Goal: Complete application form: Complete application form

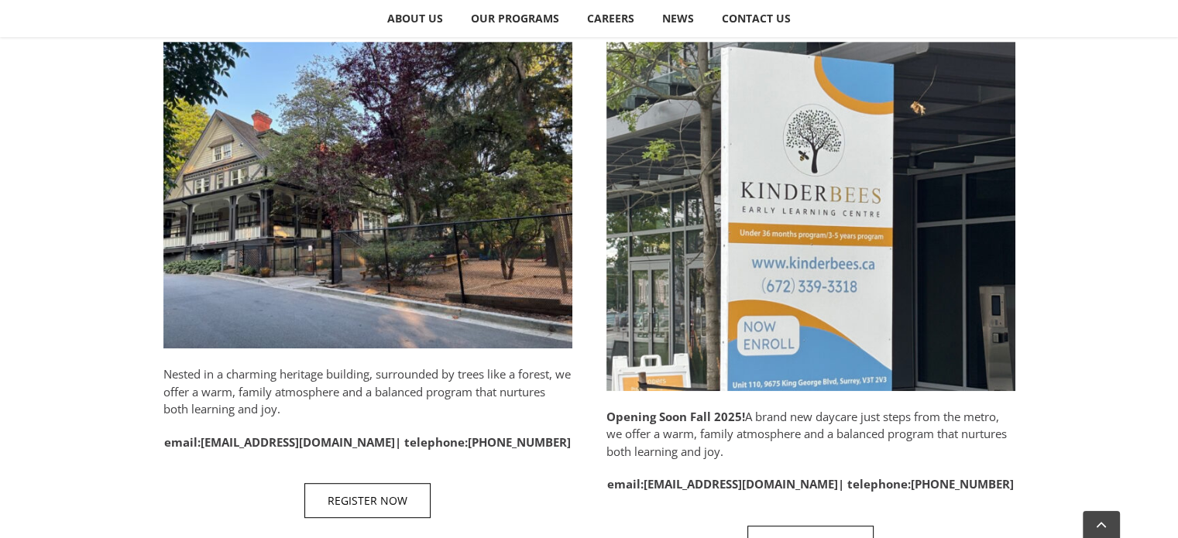
scroll to position [796, 0]
click at [380, 506] on span "REGISTER NOW" at bounding box center [368, 500] width 80 height 13
click at [380, 489] on link "REGISTER NOW" at bounding box center [367, 500] width 126 height 35
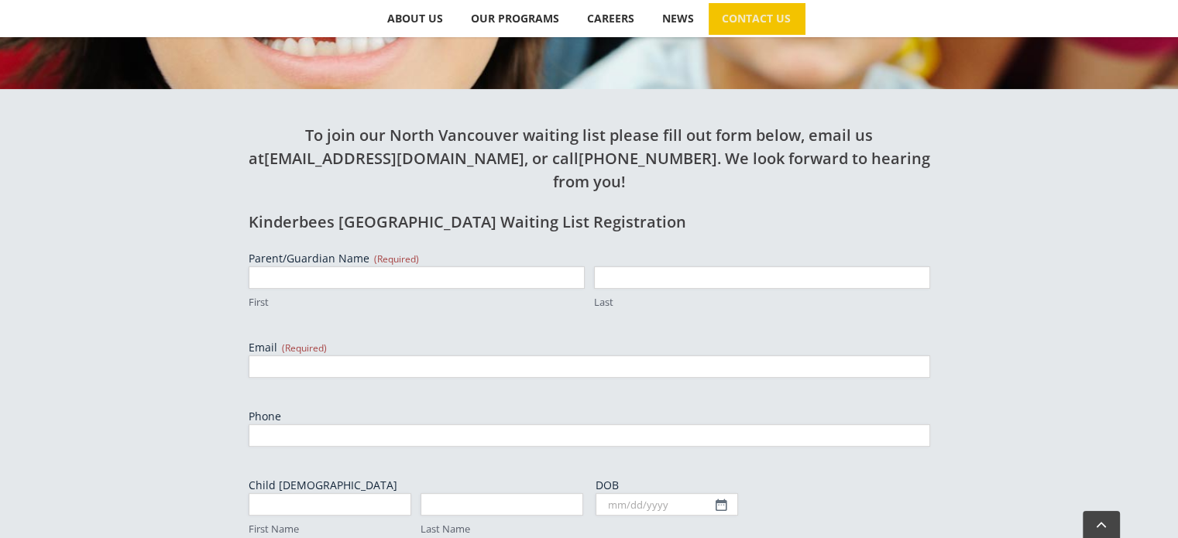
scroll to position [499, 0]
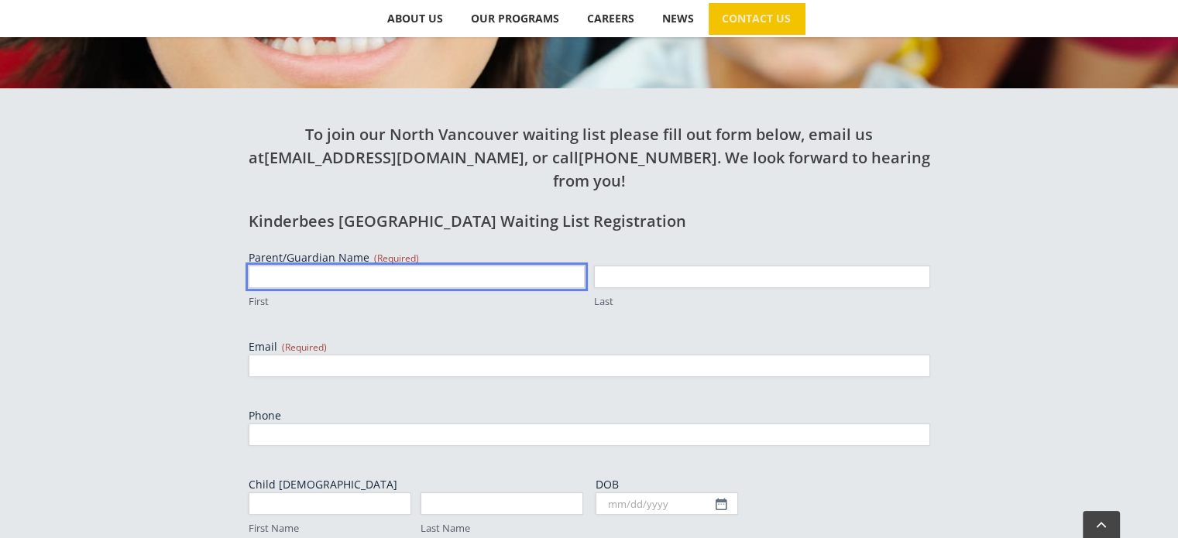
click at [474, 266] on input "First" at bounding box center [417, 277] width 336 height 22
type input "[PERSON_NAME]"
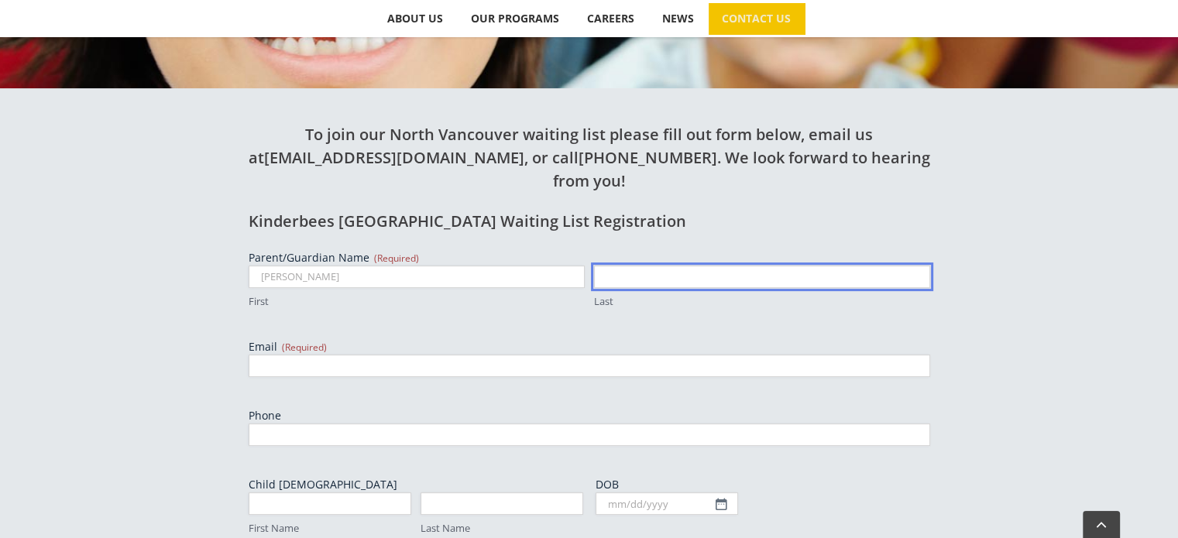
type input "[PERSON_NAME]"
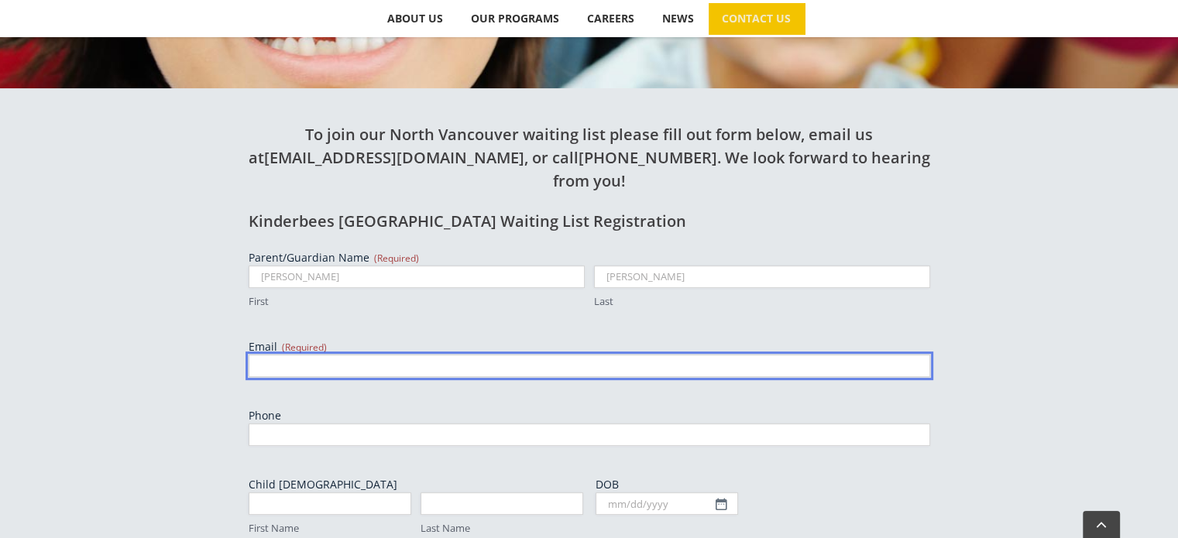
type input "meggie_e@hotmail.com"
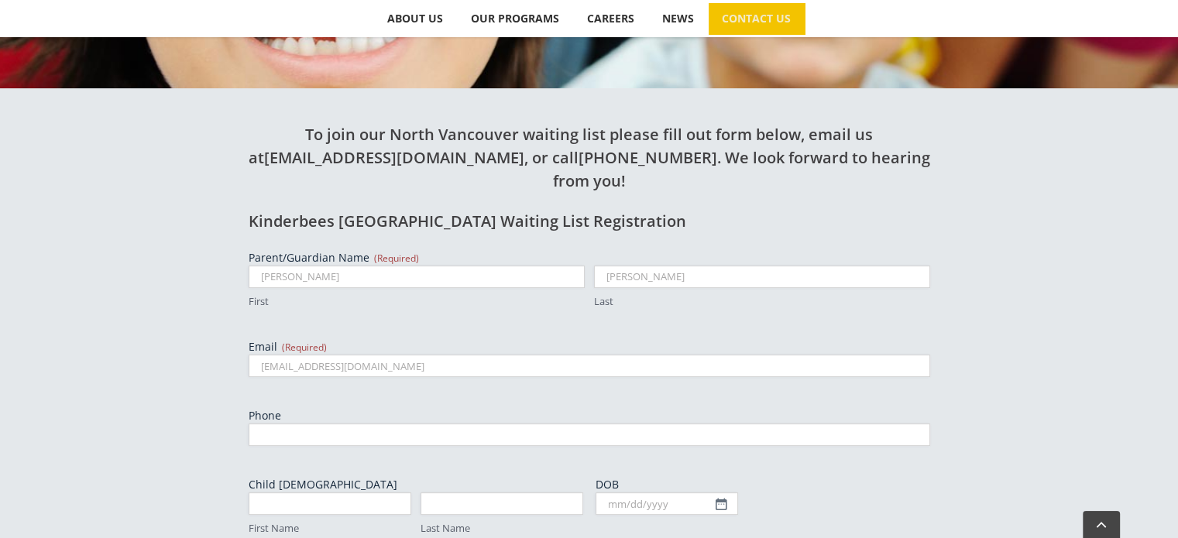
type input "7789884266"
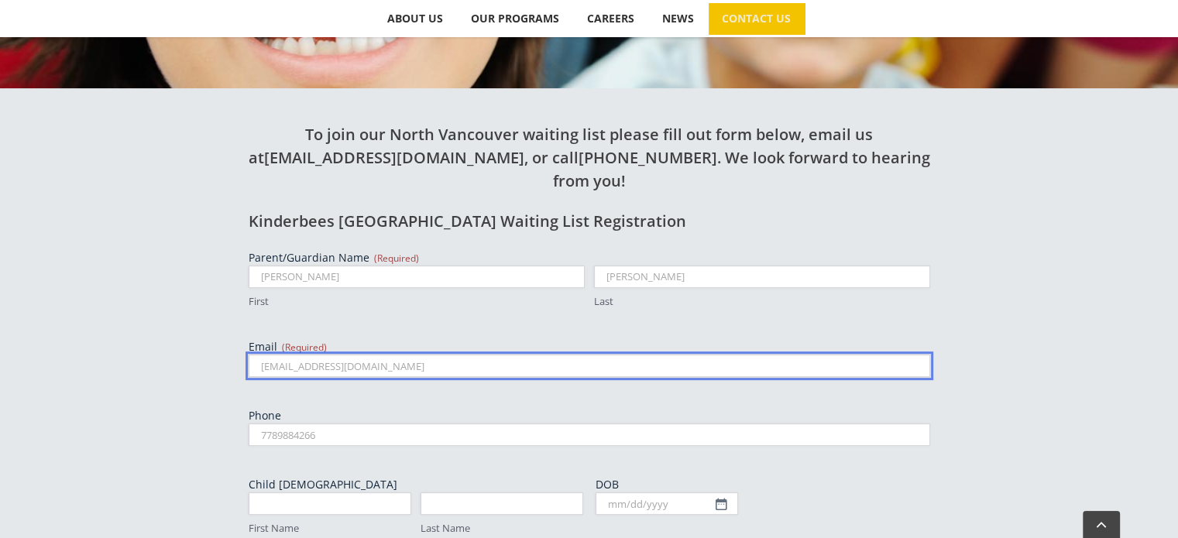
drag, startPoint x: 404, startPoint y: 294, endPoint x: 282, endPoint y: 298, distance: 122.5
click at [282, 355] on input "meggie_e@hotmail.com" at bounding box center [590, 366] width 682 height 22
type input "megan.euverman@gmail.com"
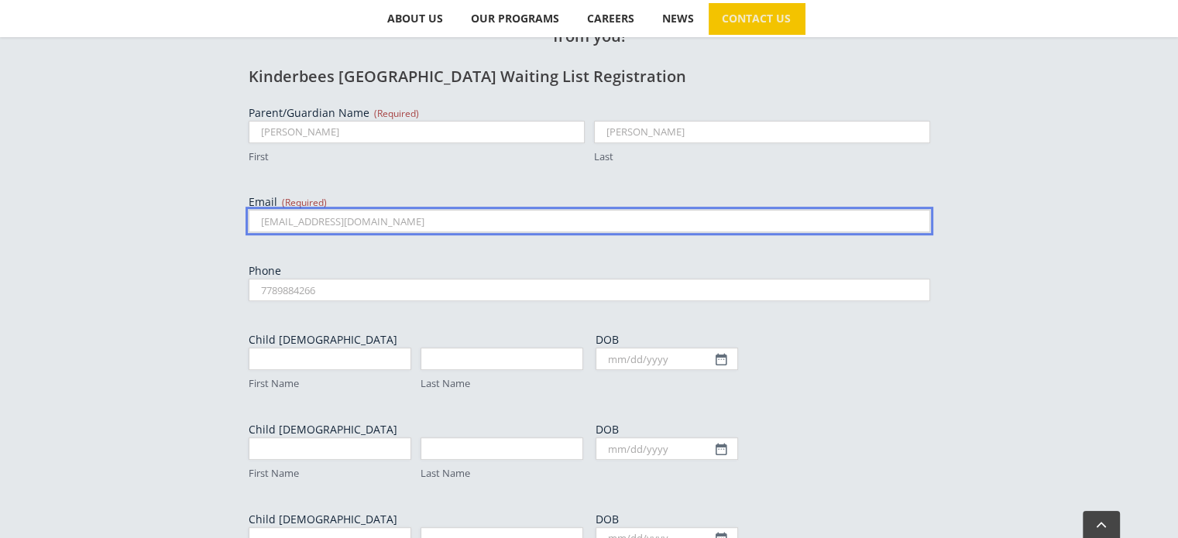
scroll to position [645, 0]
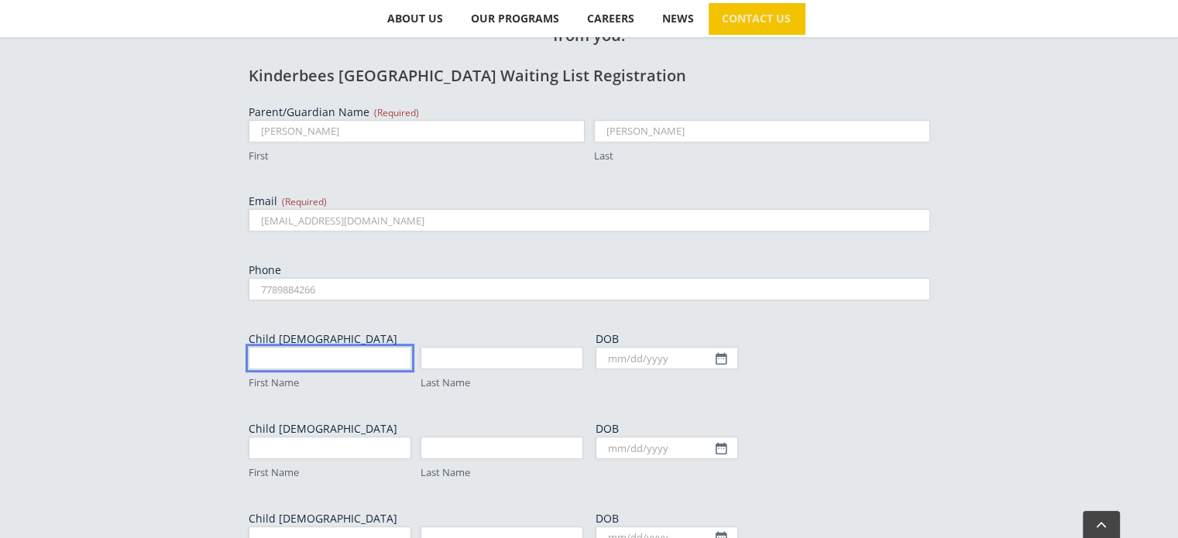
click at [332, 347] on input "First Name" at bounding box center [330, 358] width 163 height 22
type input "Brixton"
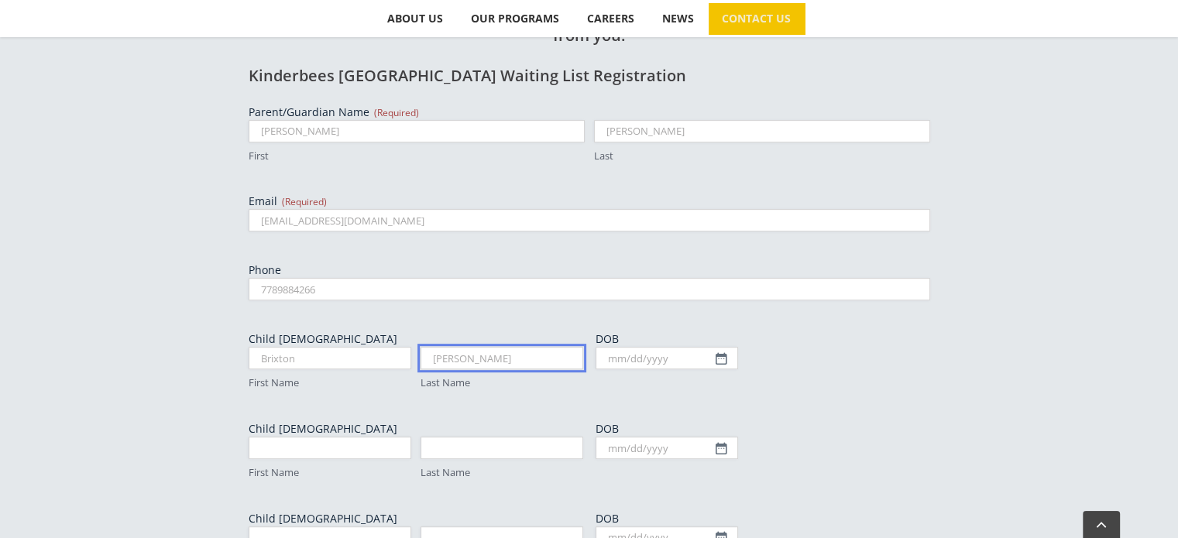
type input "Saunders"
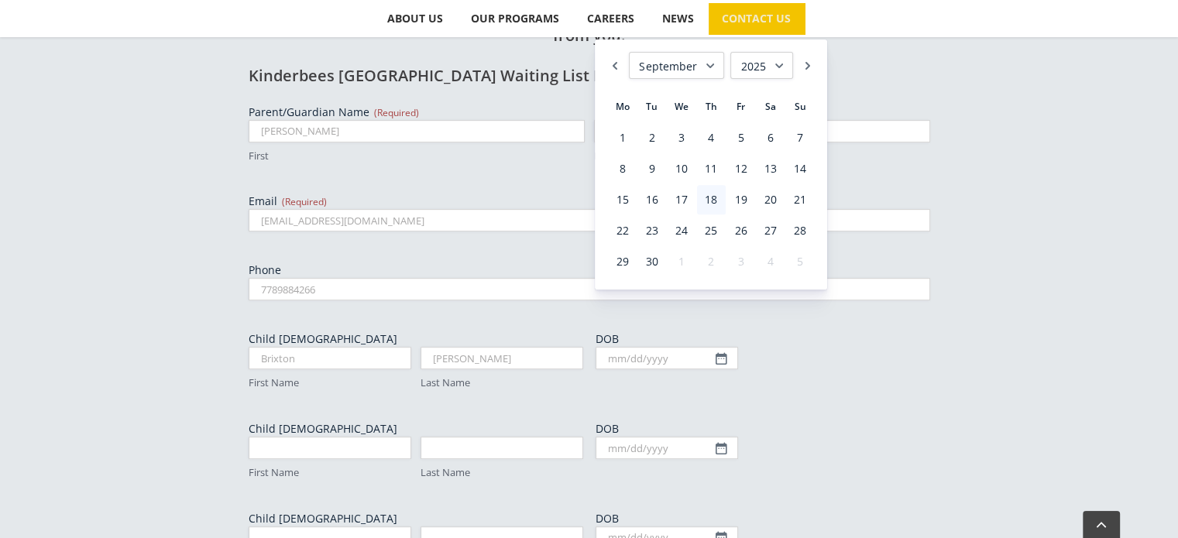
click at [703, 64] on select "January February March April May June July August September October November De…" at bounding box center [676, 65] width 95 height 27
click at [764, 64] on link "North Vancouver Registration" at bounding box center [816, 76] width 215 height 28
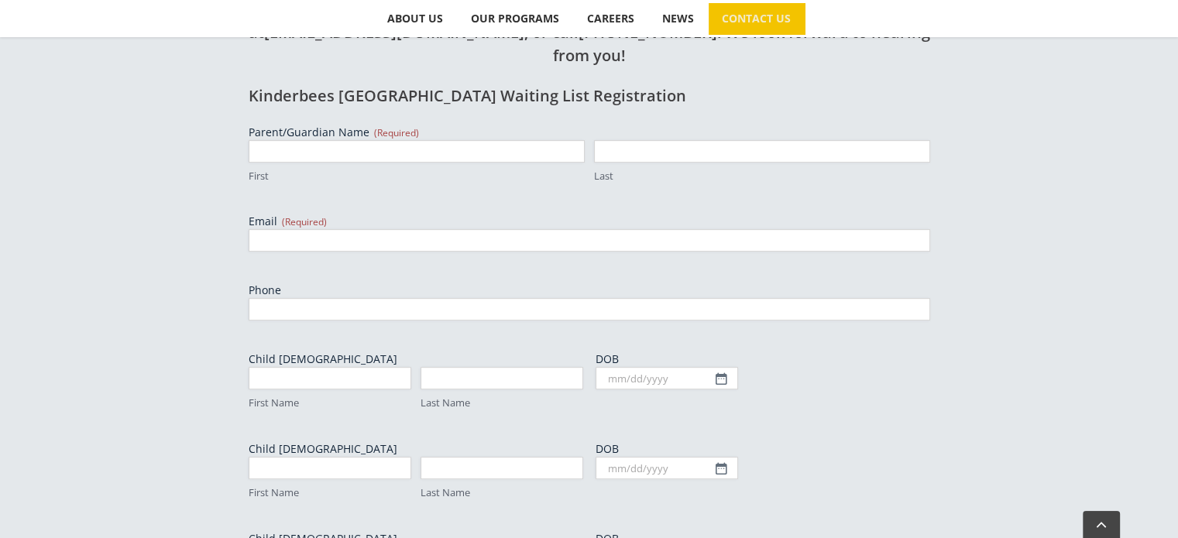
scroll to position [622, 0]
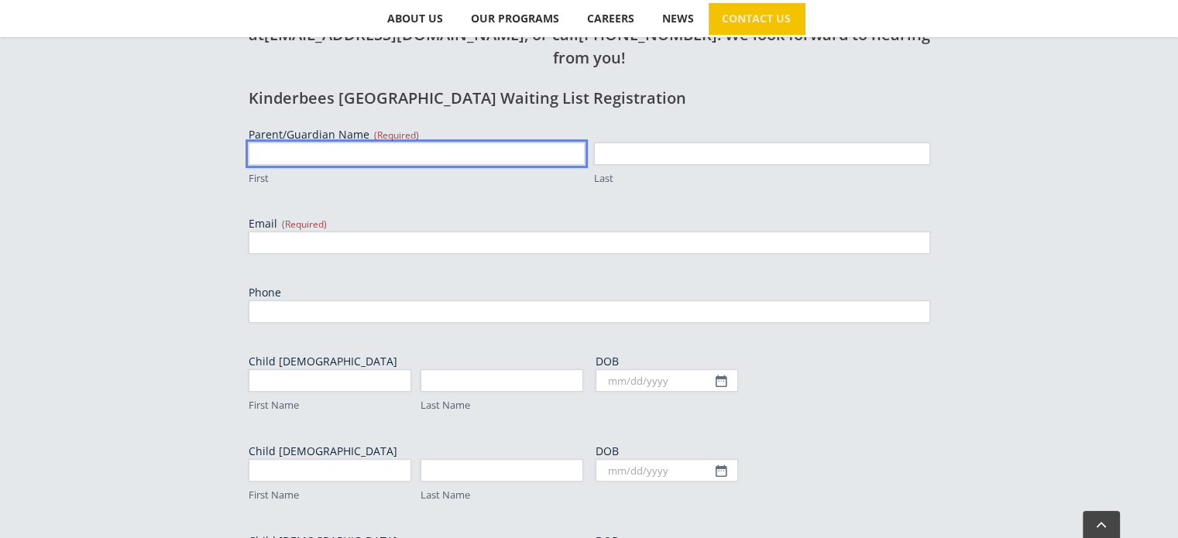
click at [431, 143] on input "First" at bounding box center [417, 154] width 336 height 22
type input "[PERSON_NAME]"
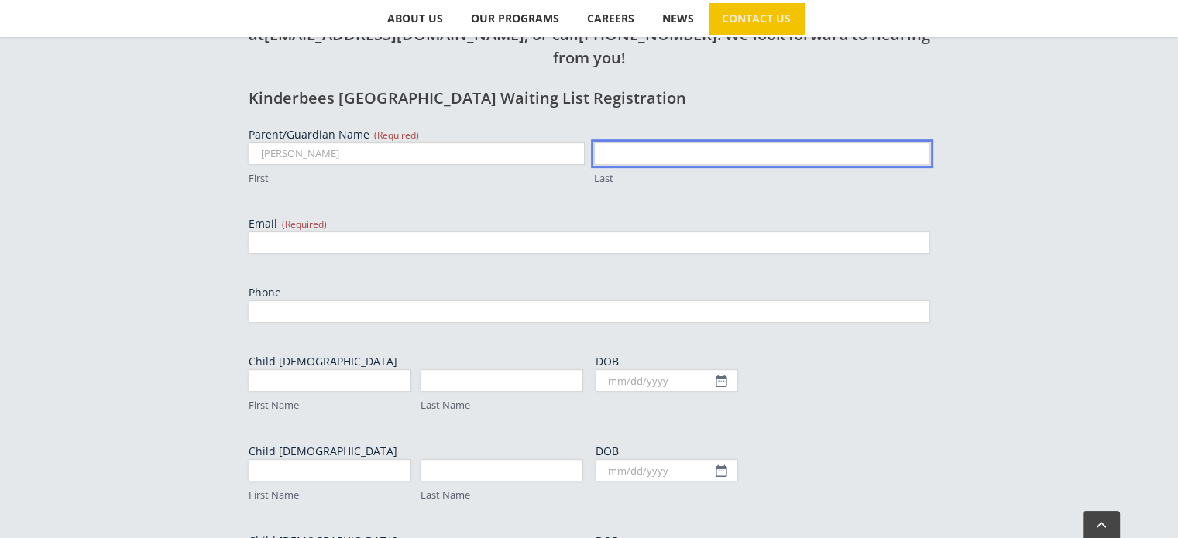
type input "[PERSON_NAME]"
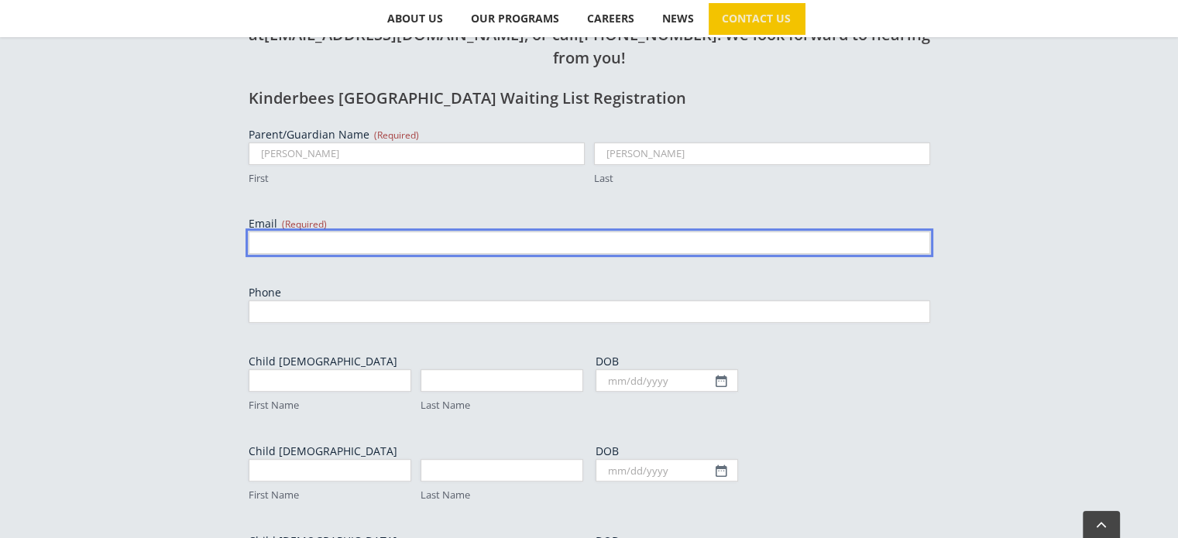
type input "[EMAIL_ADDRESS][DOMAIN_NAME]"
type input "7789884266"
drag, startPoint x: 375, startPoint y: 178, endPoint x: 222, endPoint y: 188, distance: 152.9
click at [222, 188] on div "To join our North Vancouver waiting list please fill out form below, email us a…" at bounding box center [589, 394] width 852 height 859
type input "megan.euverman@gmail.com"
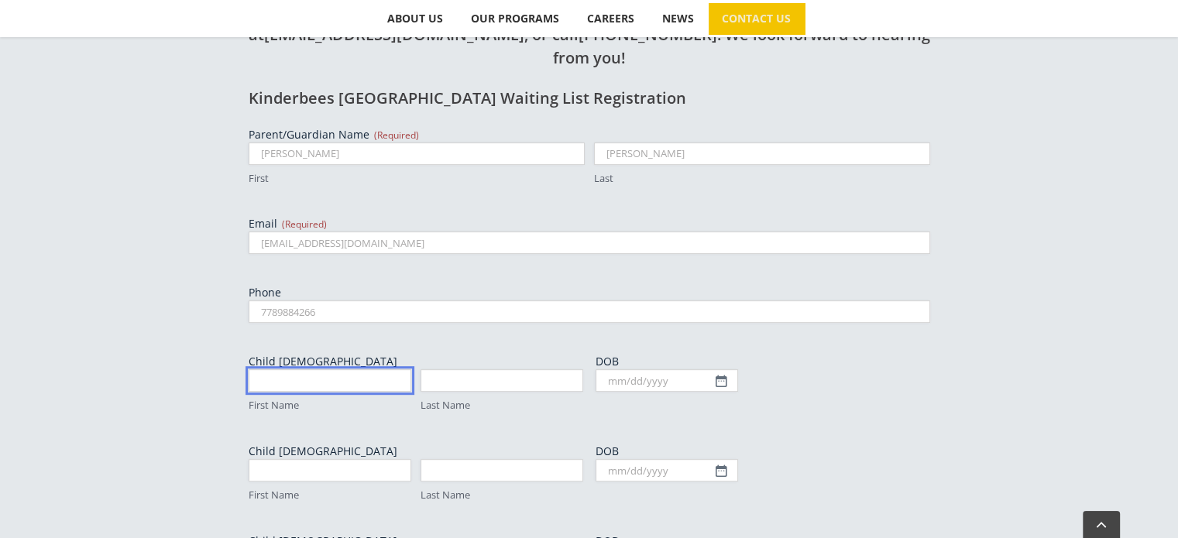
click at [317, 370] on input "First Name" at bounding box center [330, 381] width 163 height 22
type input "Brixton"
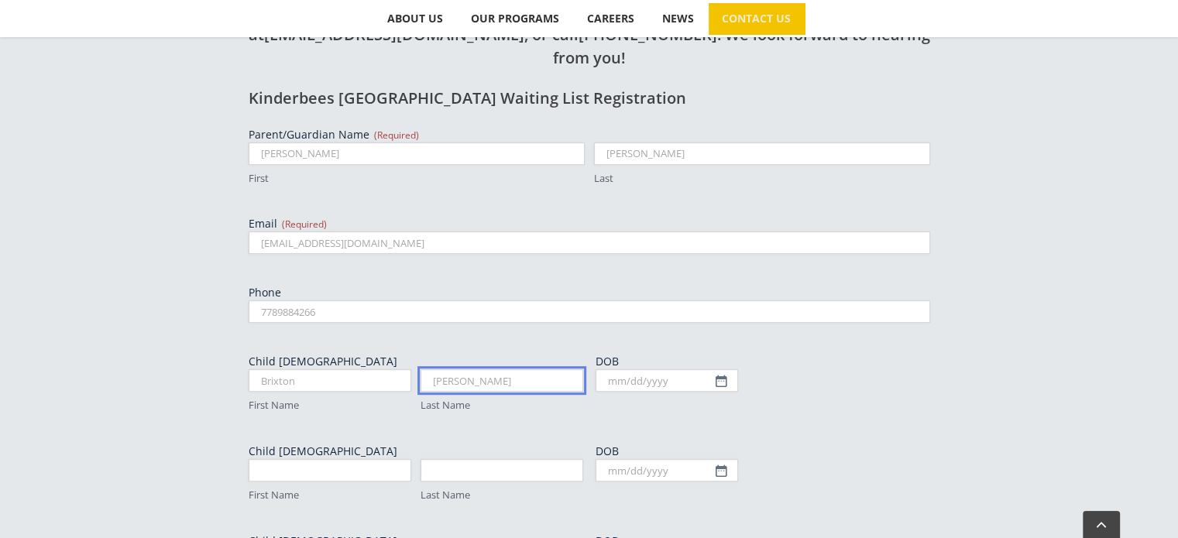
type input "Saunders"
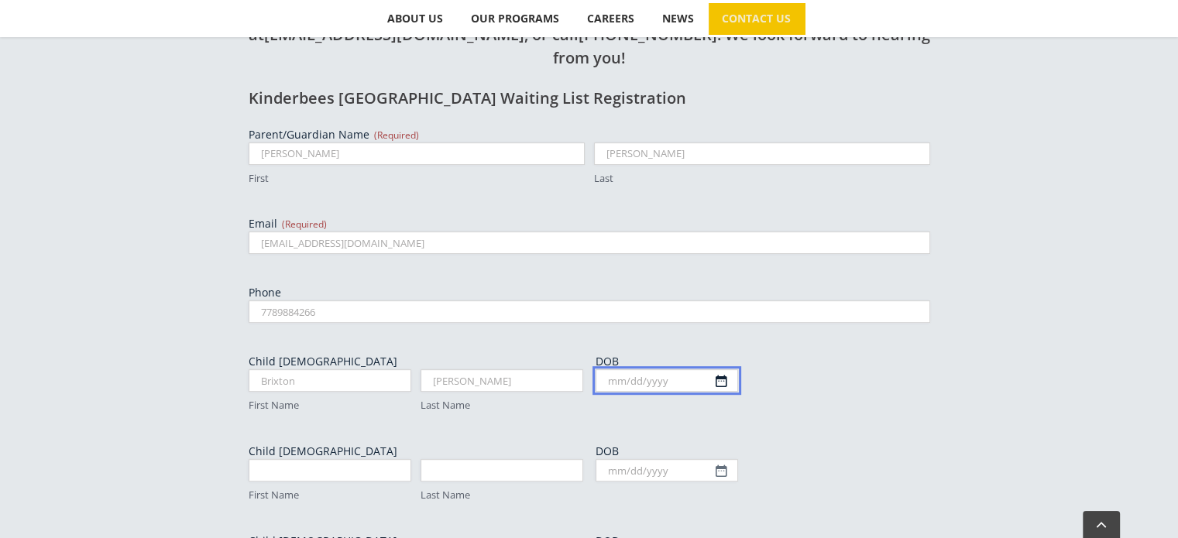
click at [728, 306] on body "Skip to content Search for:  ABOUT US Our Philosophy Why Choose Us? OUR PROGRA…" at bounding box center [589, 274] width 1178 height 1793
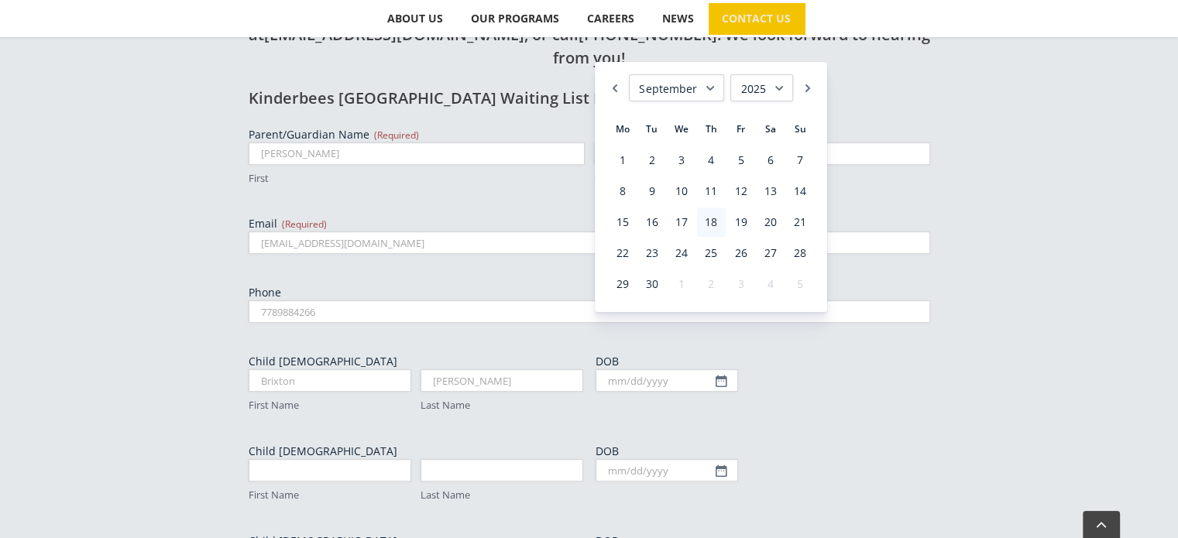
click at [789, 87] on select "1925 1926 1927 1928 1929 1930 1931 1932 1933 1934 1935 1936 1937 1938 1939 1940…" at bounding box center [762, 87] width 63 height 27
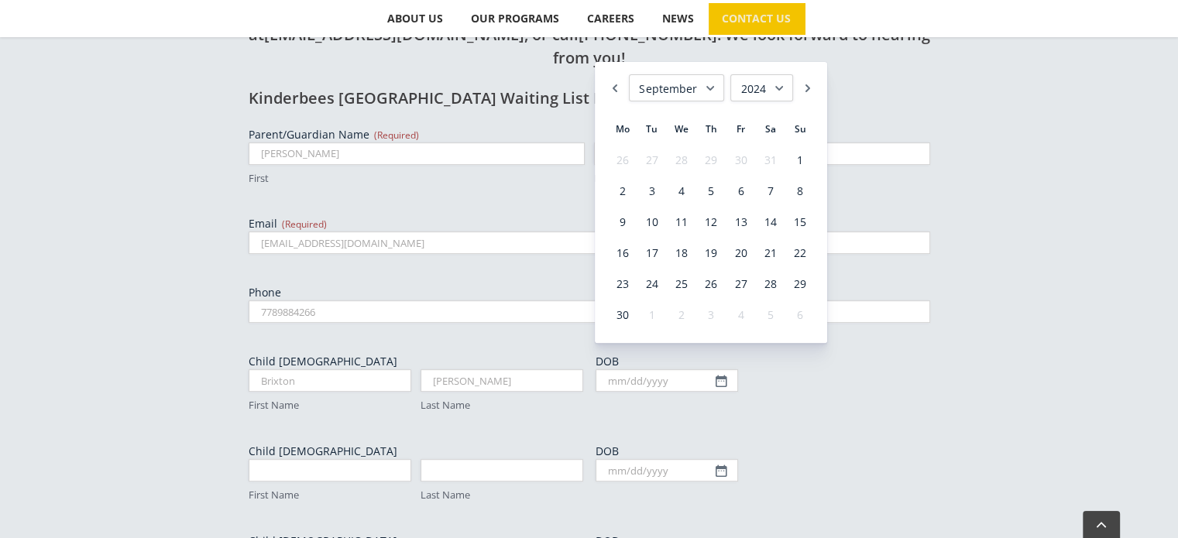
click at [713, 76] on select "January February March April May June July August September October November De…" at bounding box center [676, 87] width 95 height 27
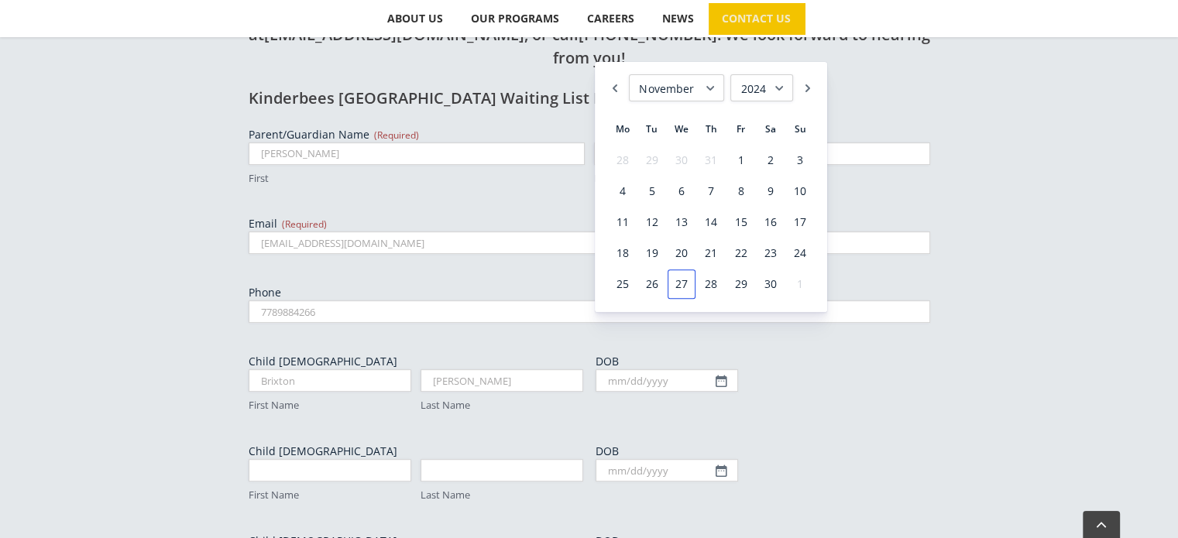
click at [678, 287] on link "27" at bounding box center [682, 284] width 28 height 29
type input "11/27/2024"
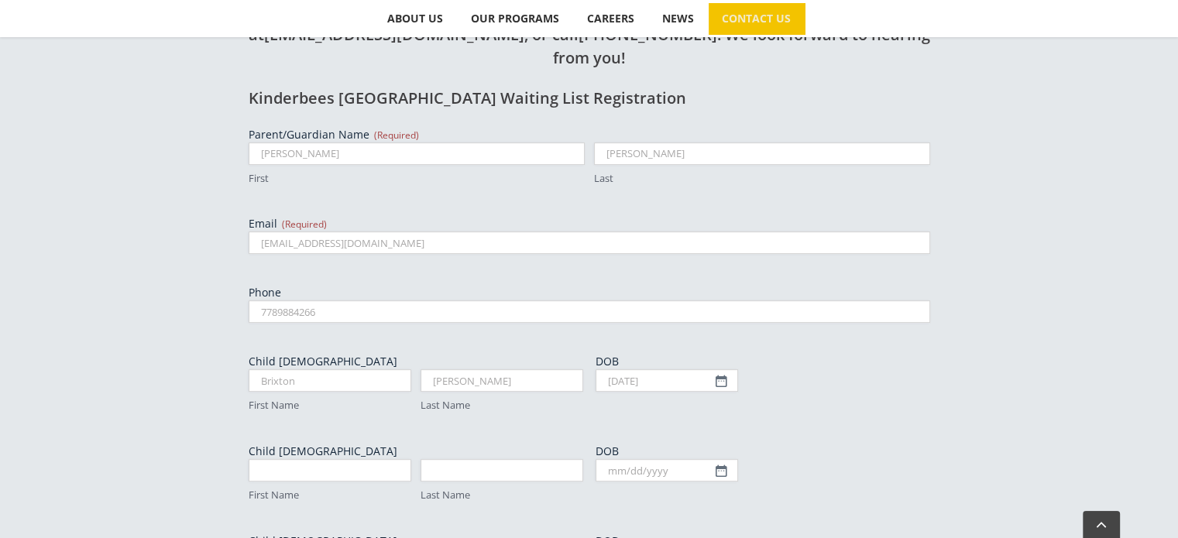
click at [851, 459] on div "MM slash DD slash YYYY" at bounding box center [763, 470] width 335 height 22
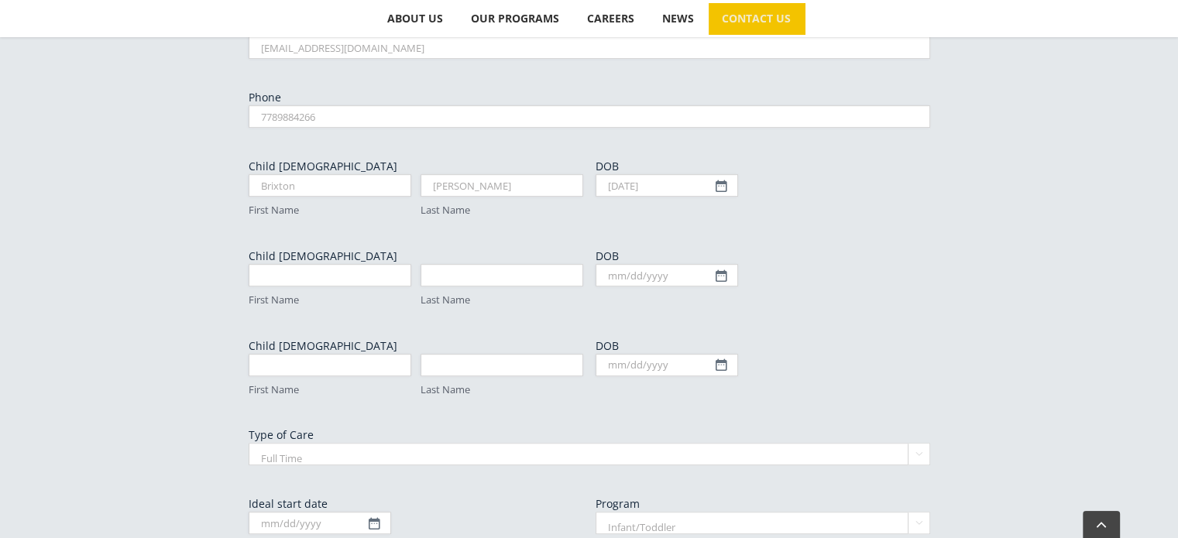
scroll to position [842, 0]
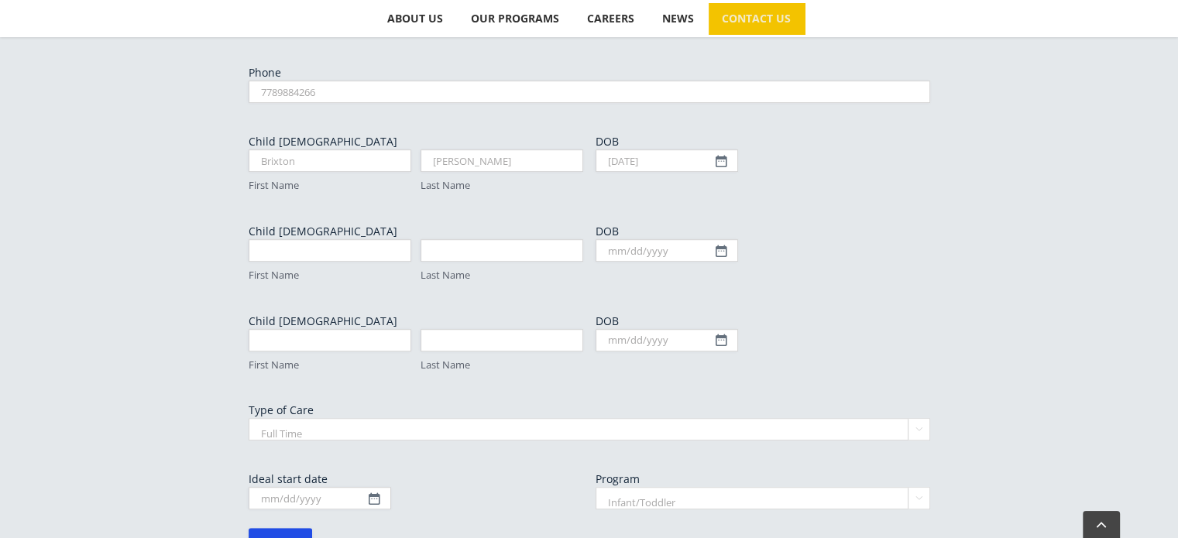
click at [803, 418] on select "Full Time Part Time" at bounding box center [590, 429] width 682 height 22
select select "Part Time"
click at [249, 418] on select "Full Time Part Time" at bounding box center [590, 429] width 682 height 22
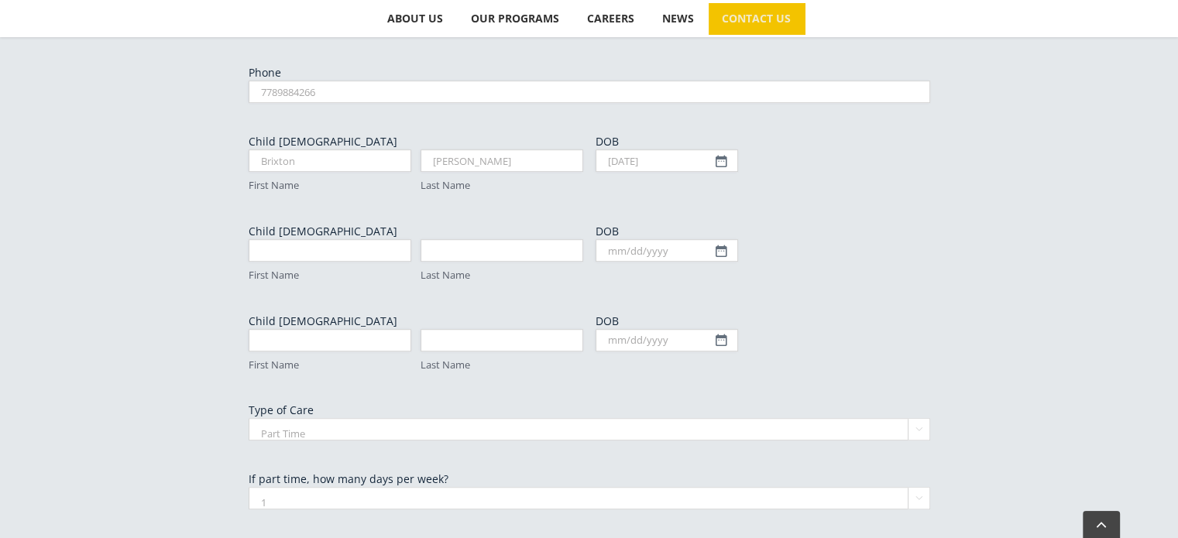
click at [404, 487] on select "1 2 3 4 5" at bounding box center [590, 498] width 682 height 22
select select "2"
click at [249, 487] on select "1 2 3 4 5" at bounding box center [590, 498] width 682 height 22
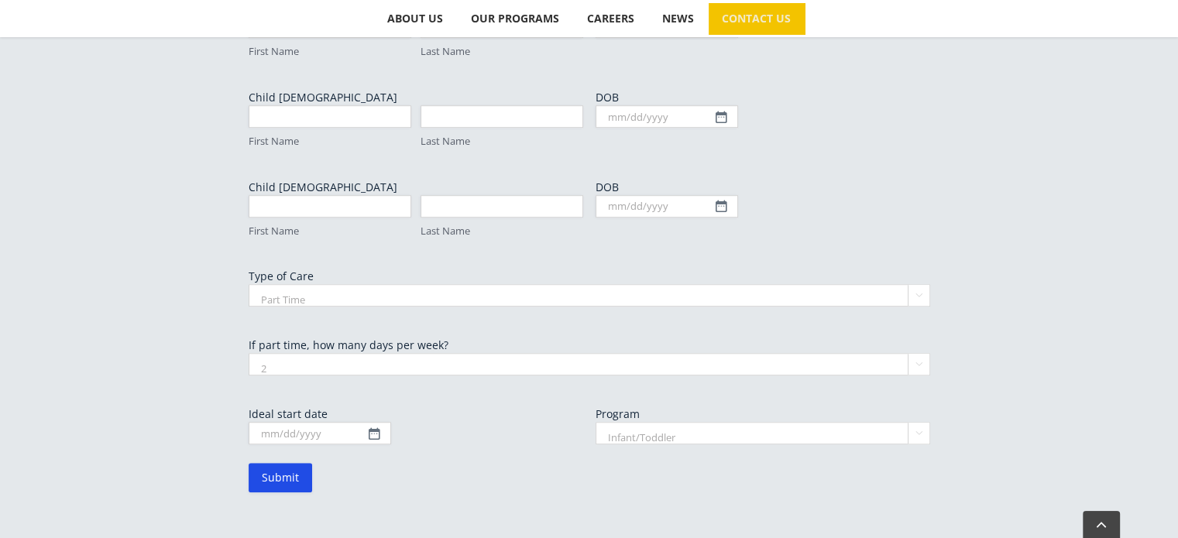
scroll to position [982, 0]
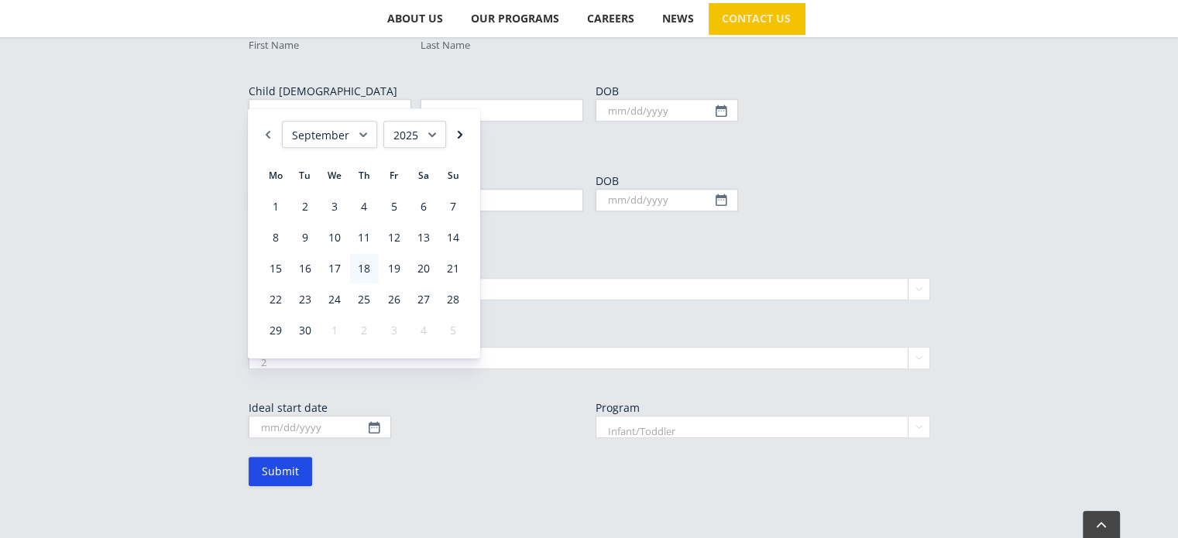
click at [459, 141] on link "Next" at bounding box center [459, 134] width 15 height 27
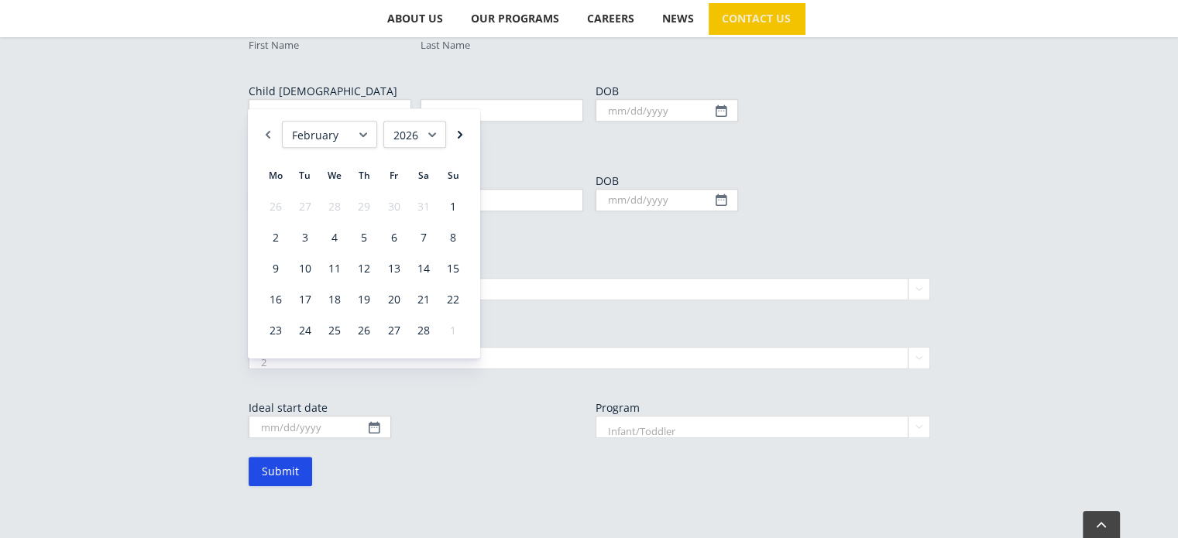
click at [459, 141] on link "Next" at bounding box center [459, 134] width 15 height 27
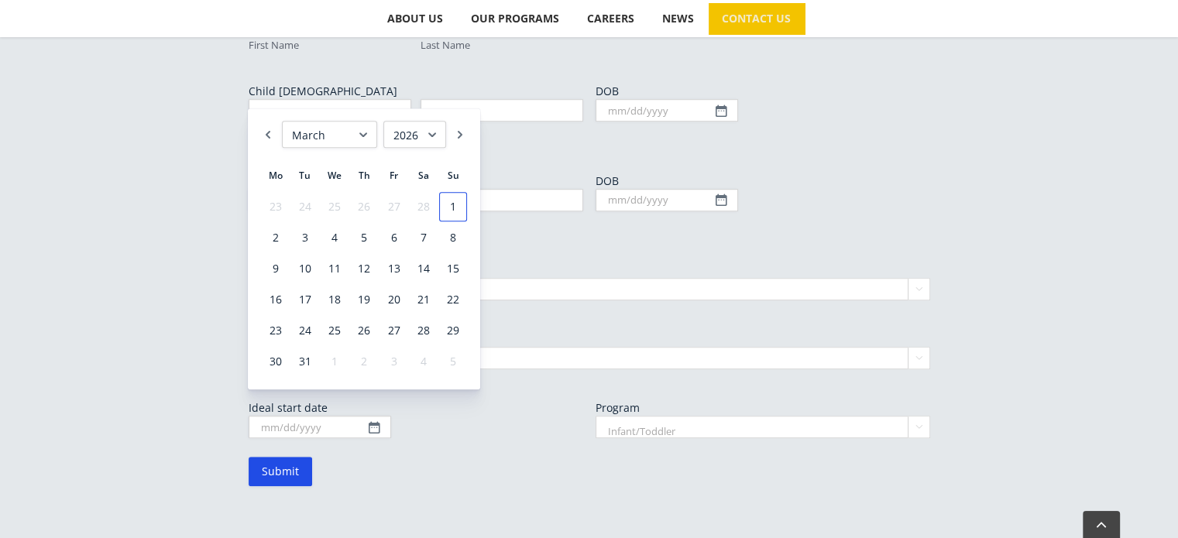
click at [447, 204] on link "1" at bounding box center [453, 206] width 28 height 29
type input "03/01/2026"
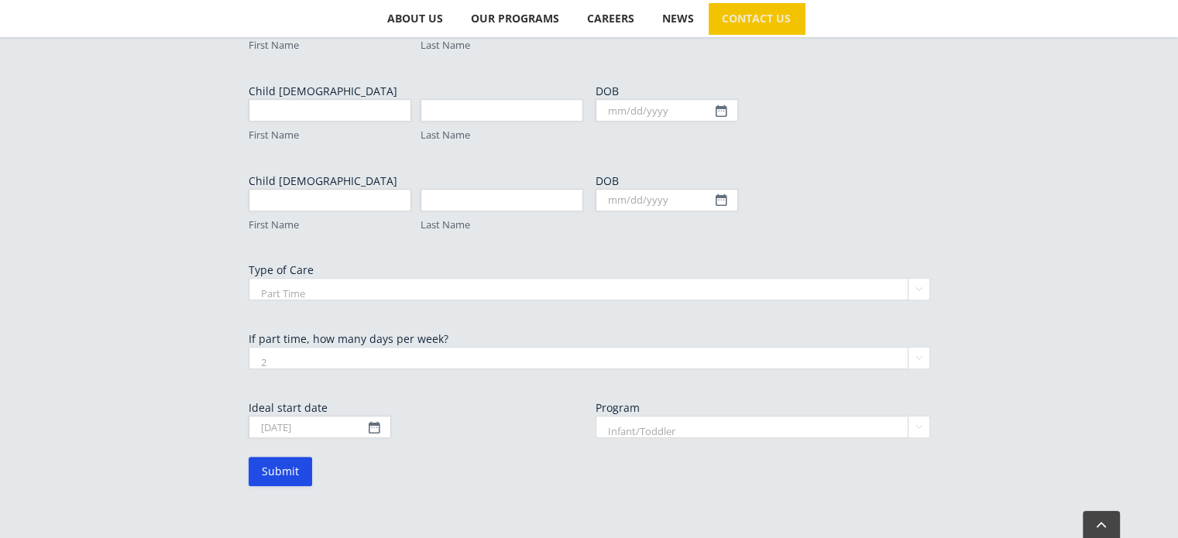
click at [607, 416] on select "Infant/Toddler Preschool" at bounding box center [763, 427] width 335 height 22
click at [508, 415] on form "Parent/Guardian Name (Required) Megan First Saunders Last Email (Required) mega…" at bounding box center [590, 127] width 682 height 720
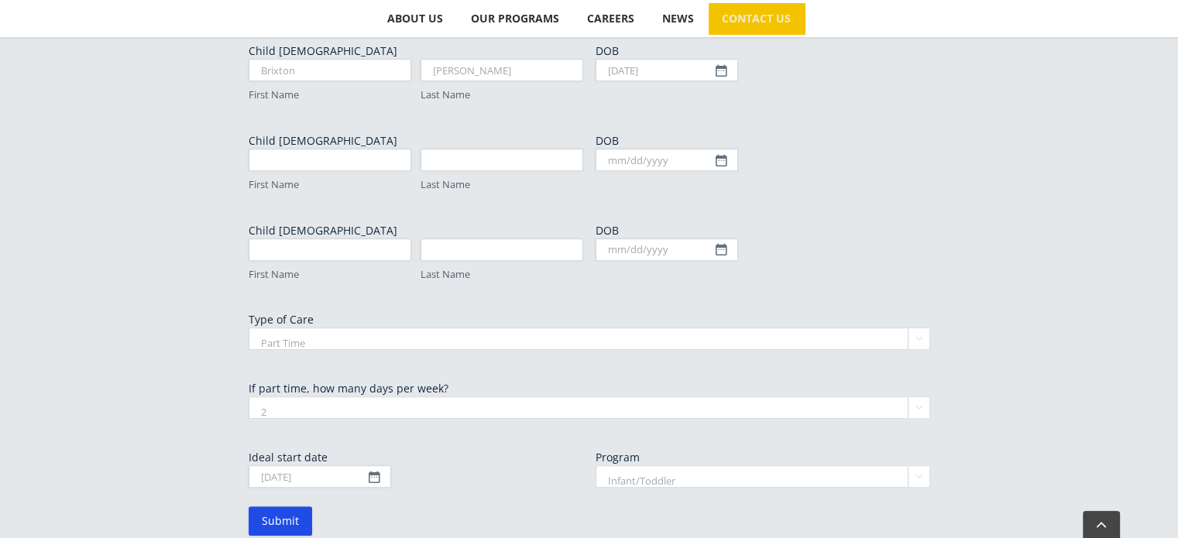
scroll to position [937, 0]
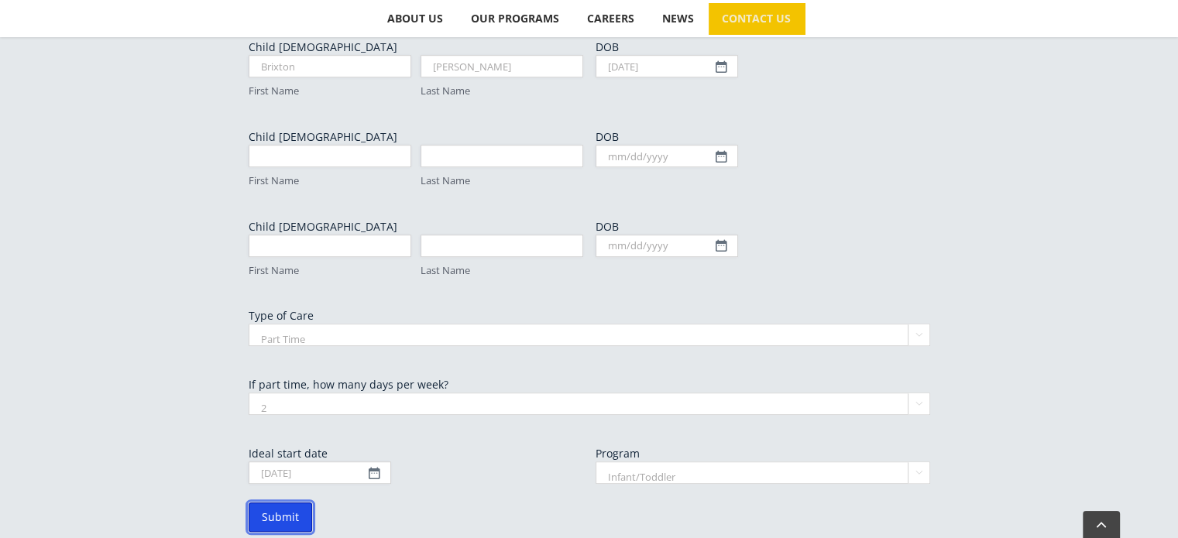
click at [282, 503] on input "Submit" at bounding box center [281, 517] width 64 height 29
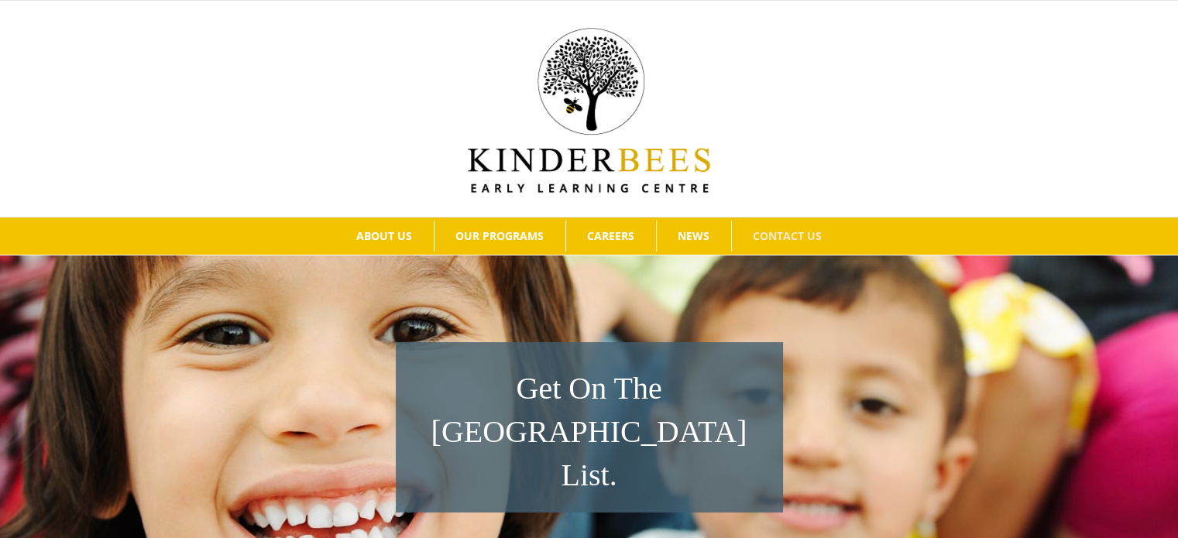
click at [1014, 85] on div at bounding box center [589, 109] width 1132 height 168
